Goal: Transaction & Acquisition: Purchase product/service

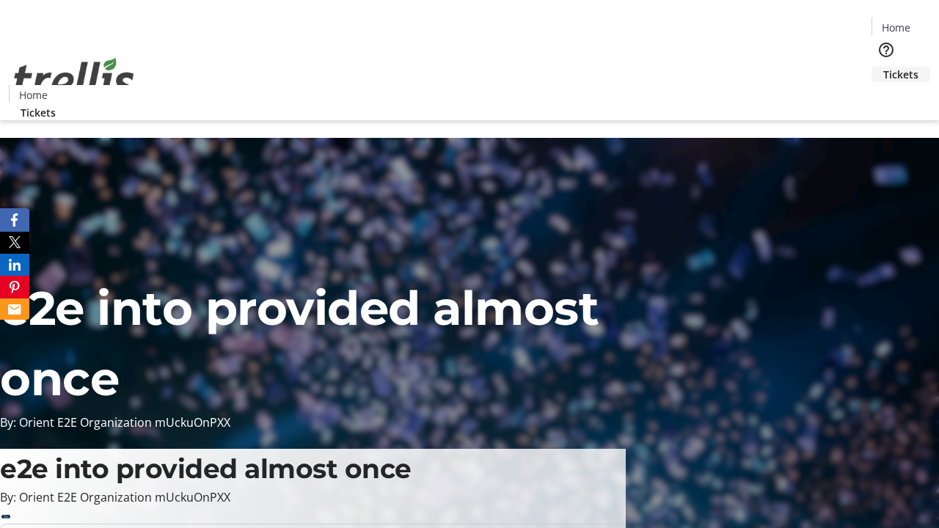
click at [883, 67] on span "Tickets" at bounding box center [900, 74] width 35 height 15
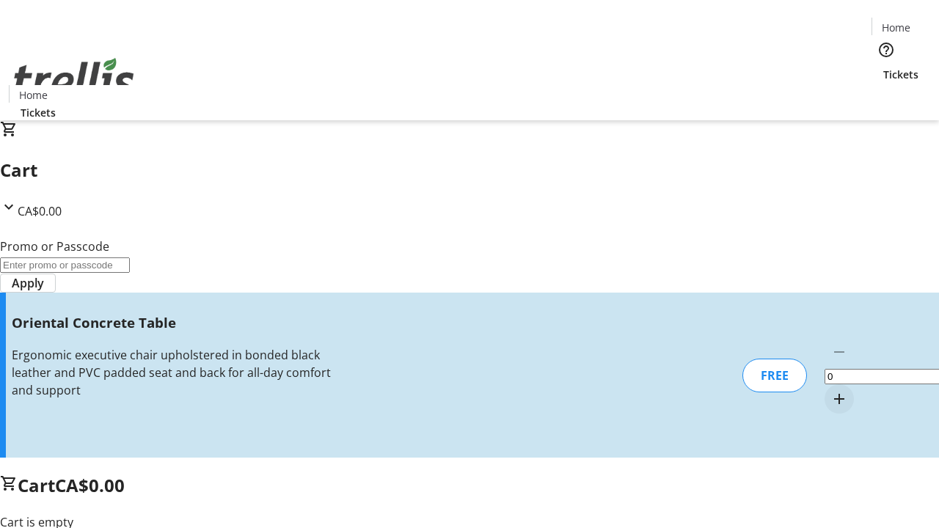
click at [830, 390] on mat-icon "Increment by one" at bounding box center [839, 399] width 18 height 18
type input "1"
